Goal: Information Seeking & Learning: Learn about a topic

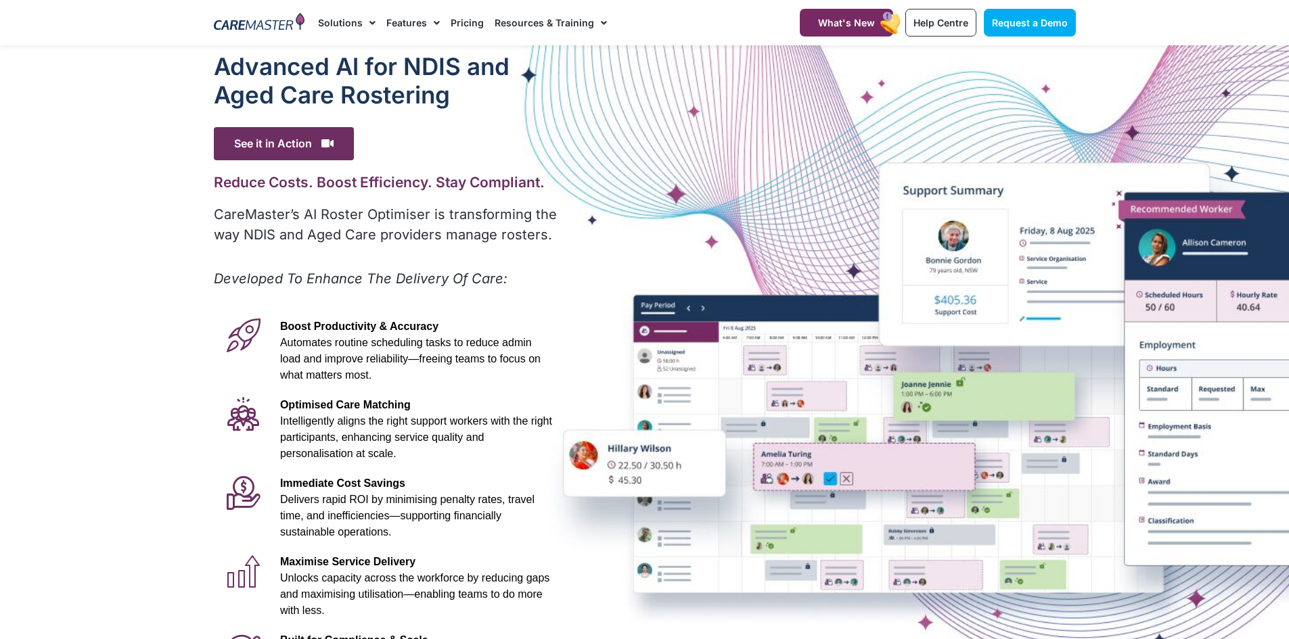
click at [186, 110] on div at bounding box center [644, 378] width 1289 height 666
click at [318, 319] on p "Boost Productivity & Accuracy Automates routine scheduling tasks to reduce admi…" at bounding box center [416, 351] width 272 height 65
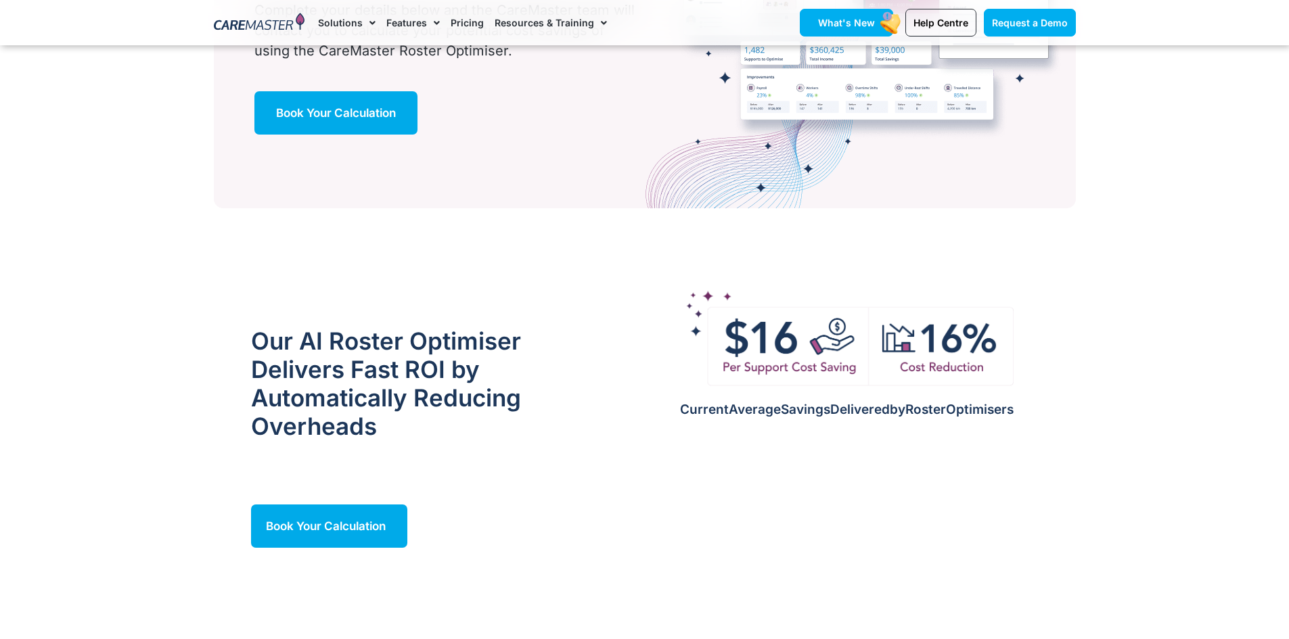
scroll to position [1082, 0]
